Goal: Task Accomplishment & Management: Manage account settings

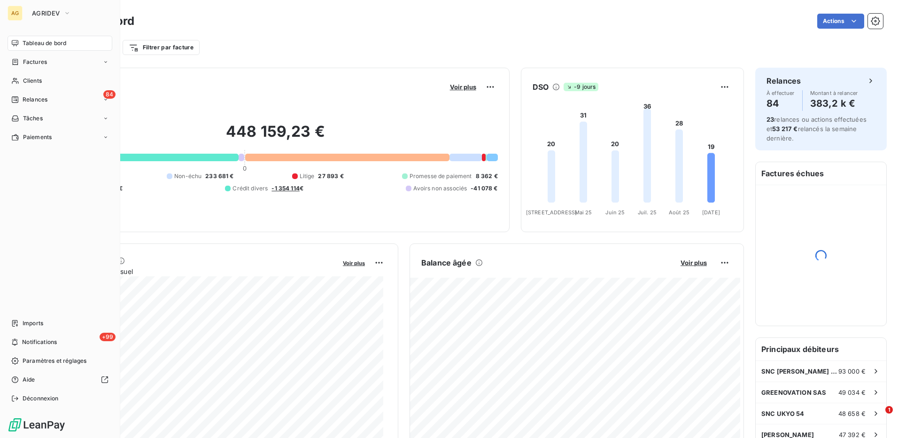
click at [11, 13] on div "AG" at bounding box center [15, 13] width 15 height 15
click at [63, 13] on icon "button" at bounding box center [67, 12] width 8 height 9
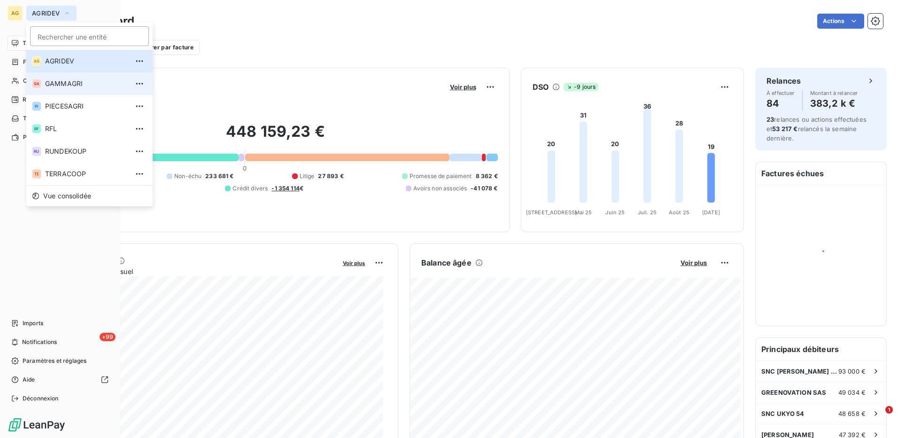
click at [62, 85] on span "GAMMAGRI" at bounding box center [86, 83] width 83 height 9
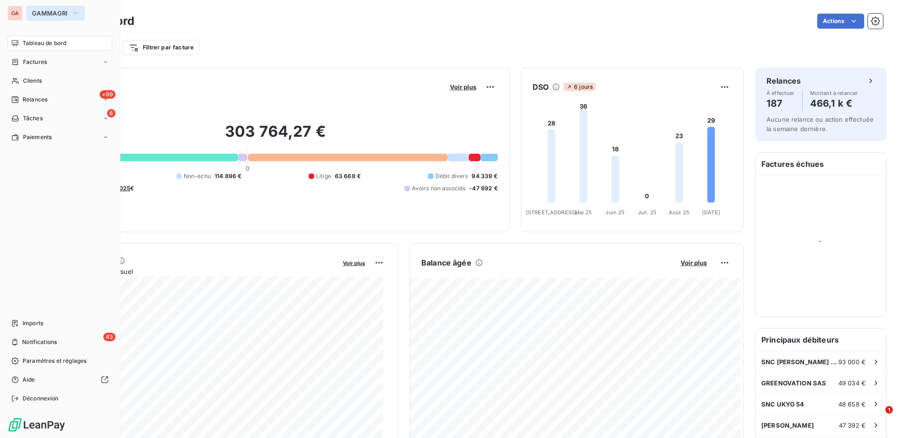
click at [41, 14] on span "GAMMAGRI" at bounding box center [50, 13] width 36 height 8
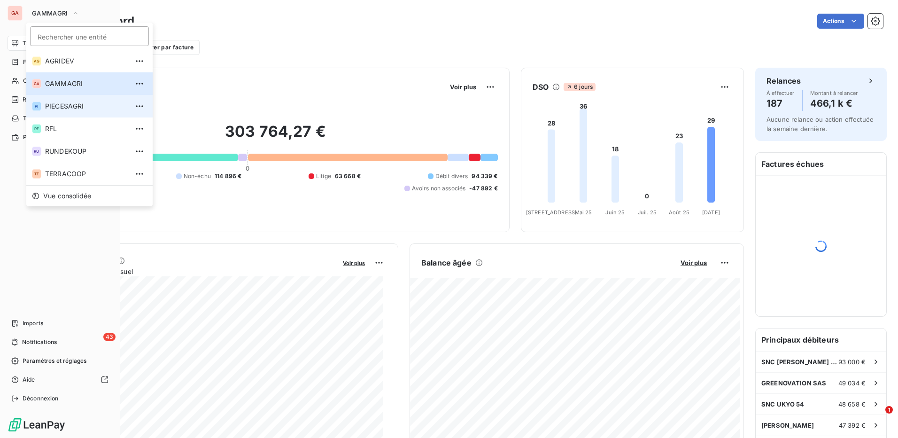
click at [51, 105] on span "PIECESAGRI" at bounding box center [86, 105] width 83 height 9
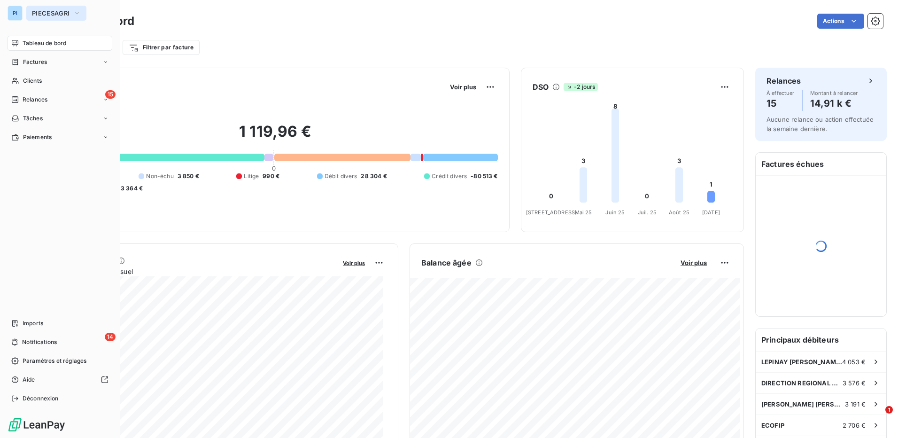
click at [59, 15] on span "PIECESAGRI" at bounding box center [51, 13] width 38 height 8
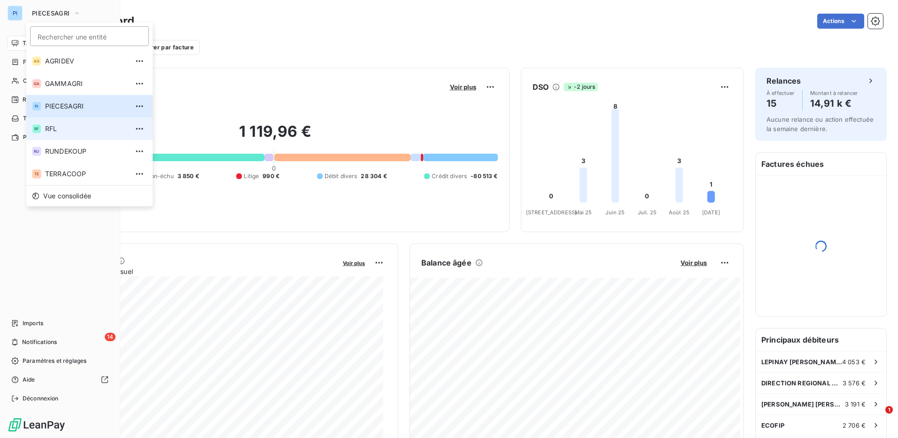
click at [54, 128] on span "RFL" at bounding box center [86, 128] width 83 height 9
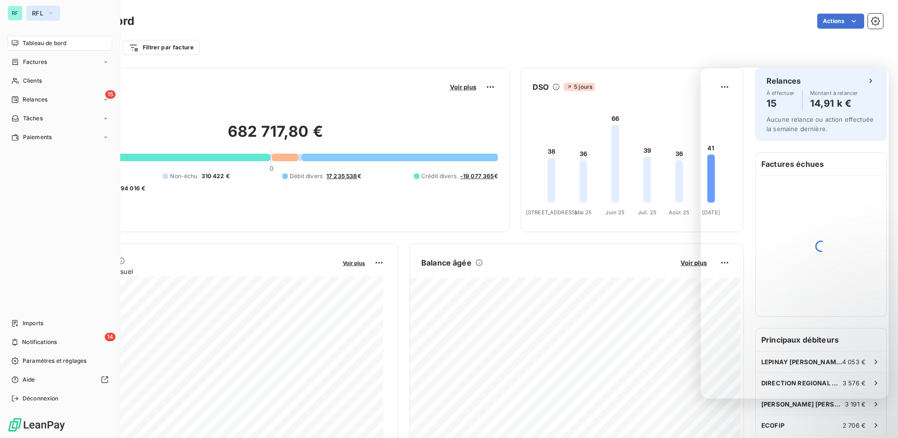
click at [41, 9] on button "RFL" at bounding box center [43, 13] width 34 height 15
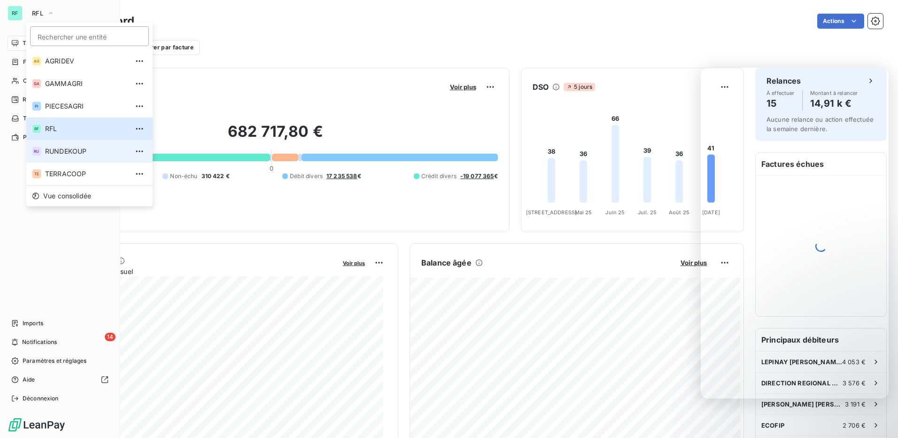
click at [51, 150] on span "RUNDEKOUP" at bounding box center [86, 151] width 83 height 9
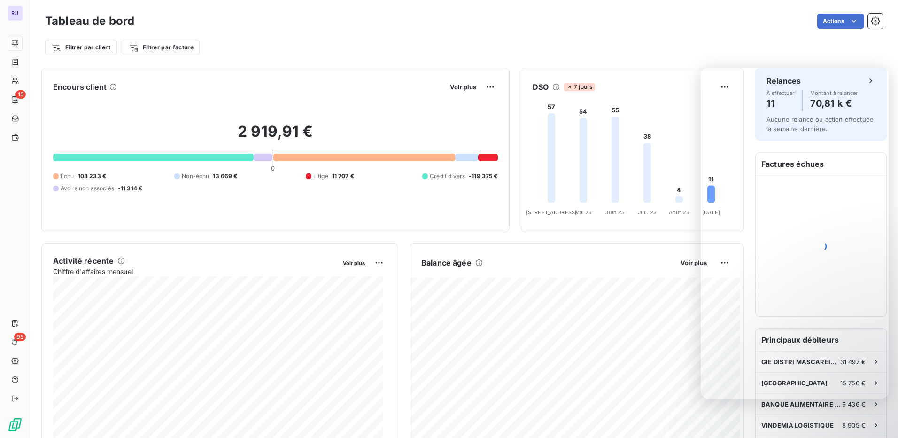
click at [742, 24] on div "Actions" at bounding box center [514, 21] width 737 height 15
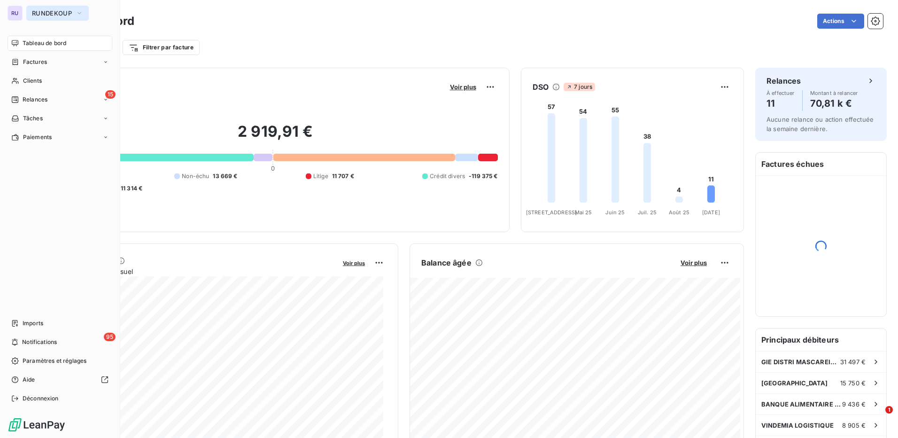
click at [39, 12] on span "RUNDEKOUP" at bounding box center [52, 13] width 40 height 8
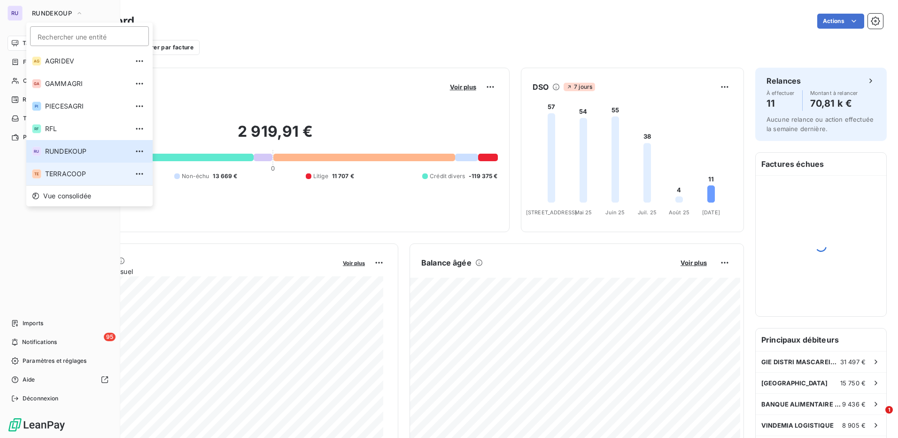
click at [51, 172] on span "TERRACOOP" at bounding box center [86, 173] width 83 height 9
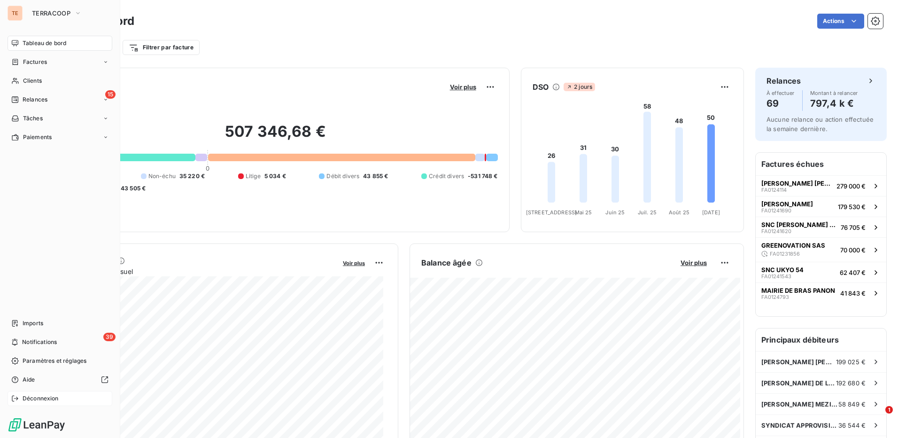
click at [33, 398] on span "Déconnexion" at bounding box center [41, 398] width 36 height 8
